Goal: Download file/media

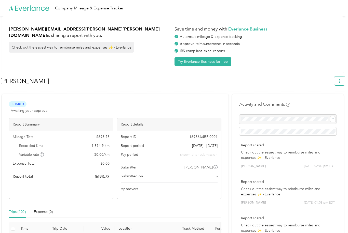
click at [343, 83] on button "button" at bounding box center [339, 81] width 11 height 9
click at [326, 102] on span "Download" at bounding box center [327, 104] width 17 height 5
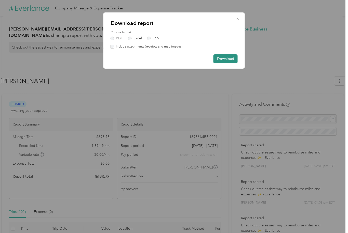
click at [226, 59] on button "Download" at bounding box center [225, 58] width 24 height 9
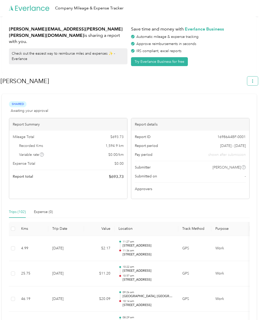
click at [254, 79] on span "button" at bounding box center [252, 81] width 4 height 4
click at [241, 102] on span "Download" at bounding box center [240, 104] width 17 height 5
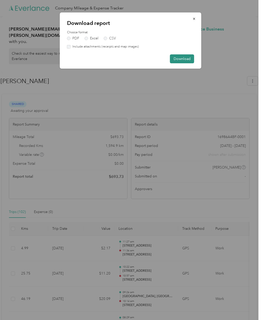
click at [182, 60] on button "Download" at bounding box center [182, 58] width 24 height 9
